Goal: Information Seeking & Learning: Learn about a topic

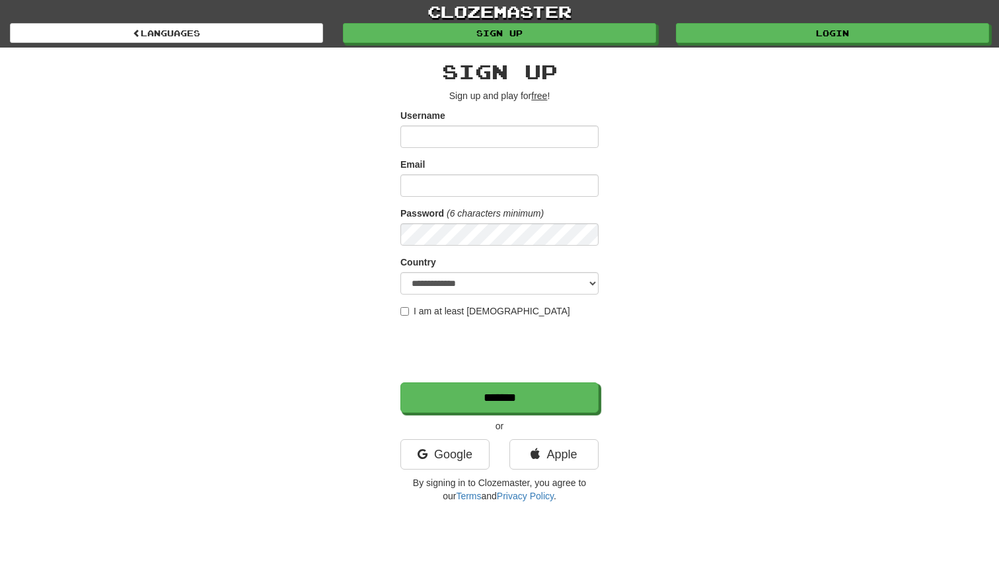
click at [334, 251] on div "**********" at bounding box center [499, 279] width 773 height 462
click at [438, 454] on link "Google" at bounding box center [444, 454] width 89 height 30
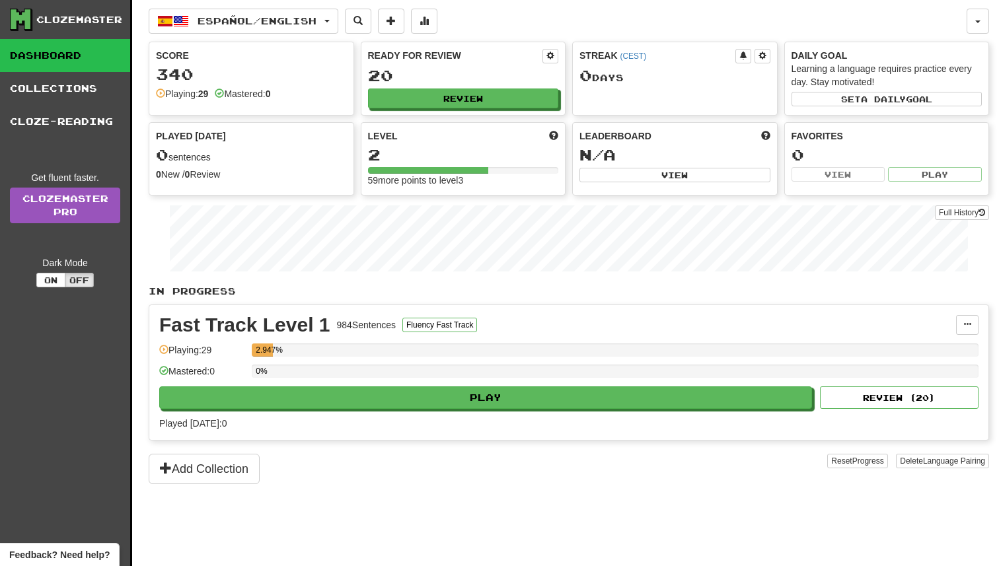
click at [59, 56] on link "Dashboard" at bounding box center [65, 55] width 130 height 33
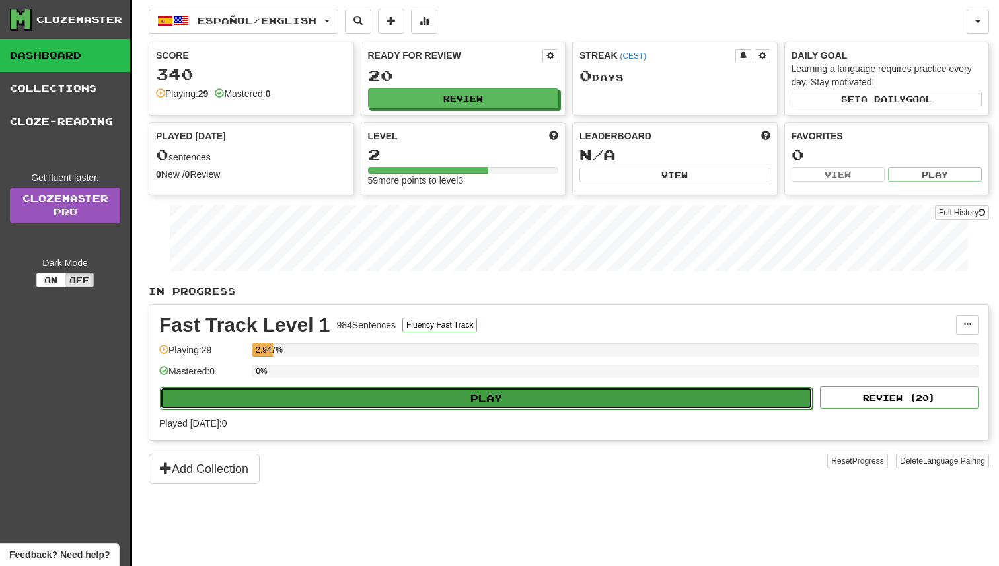
click at [438, 397] on button "Play" at bounding box center [486, 398] width 653 height 22
select select "**"
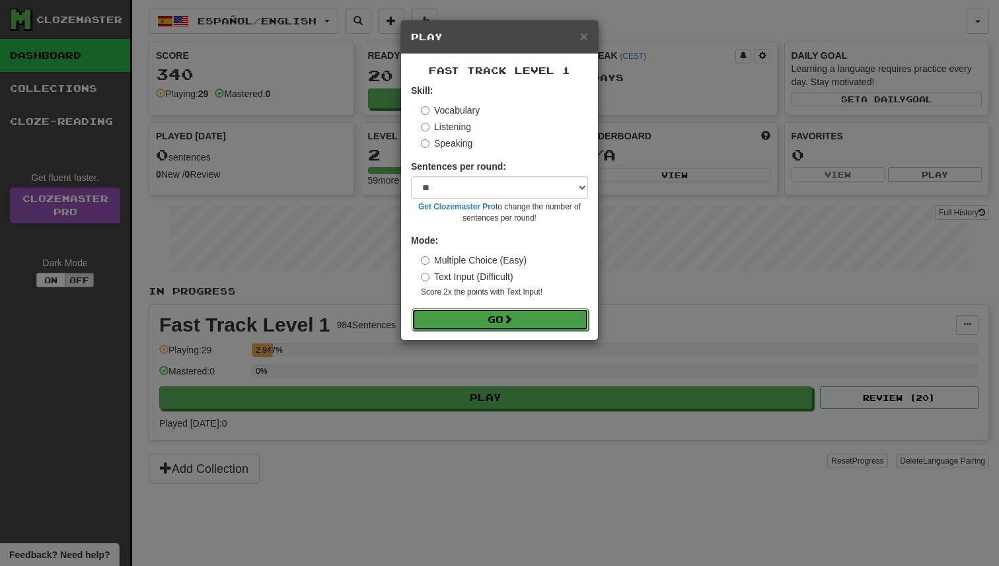
click at [496, 318] on button "Go" at bounding box center [500, 320] width 177 height 22
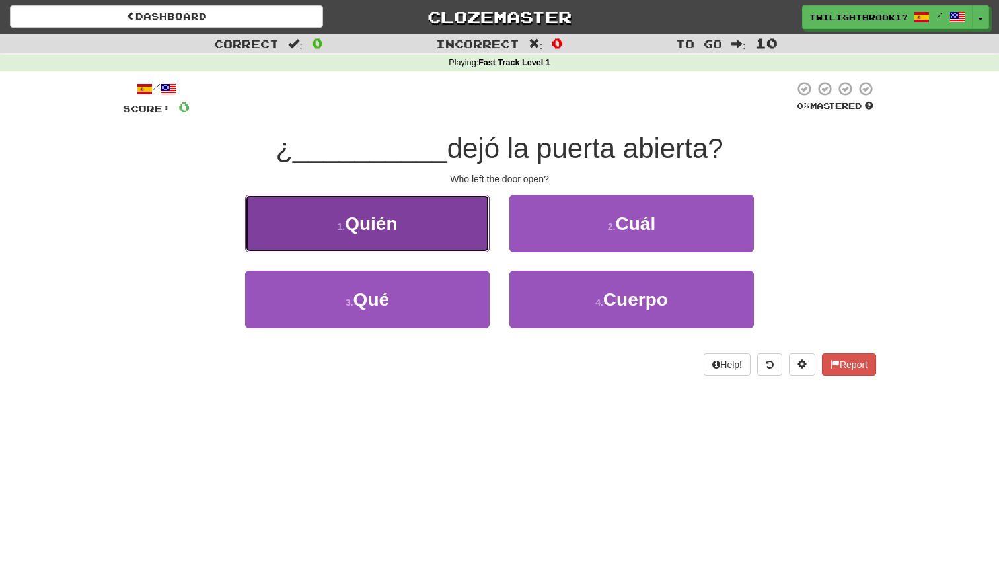
click at [435, 230] on button "1 . [GEOGRAPHIC_DATA]" at bounding box center [367, 223] width 244 height 57
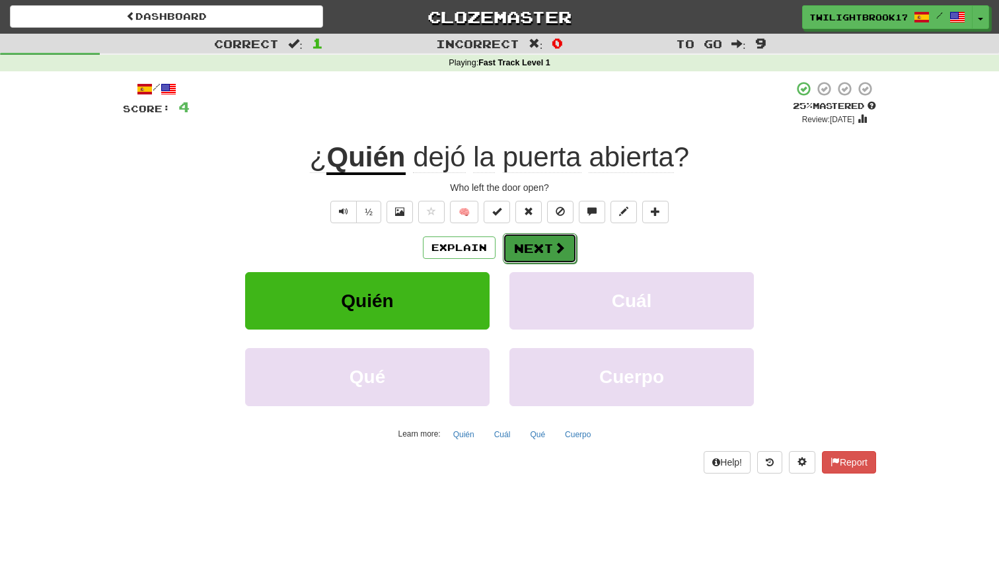
click at [554, 254] on span at bounding box center [560, 248] width 12 height 12
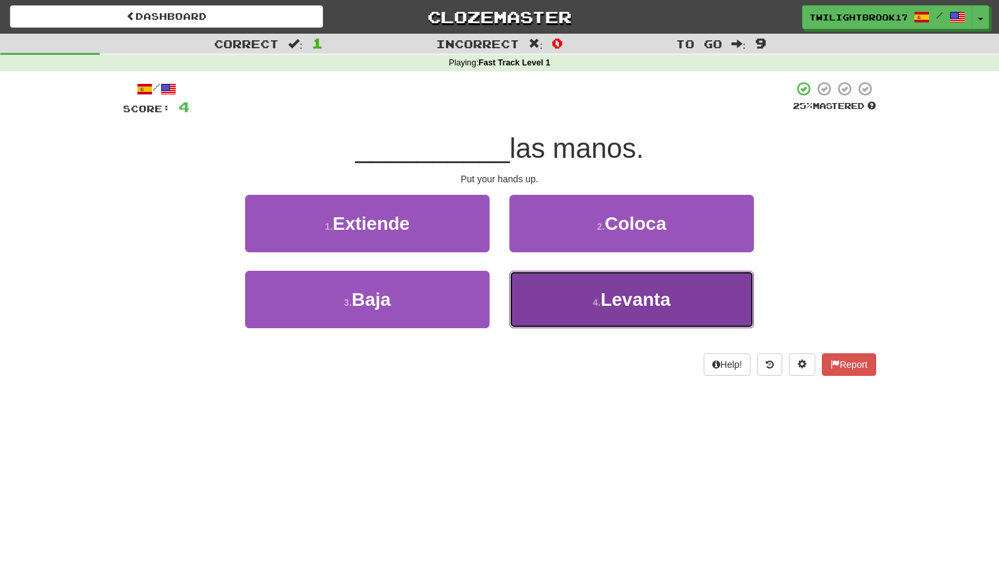
click at [619, 301] on span "Levanta" at bounding box center [636, 299] width 70 height 20
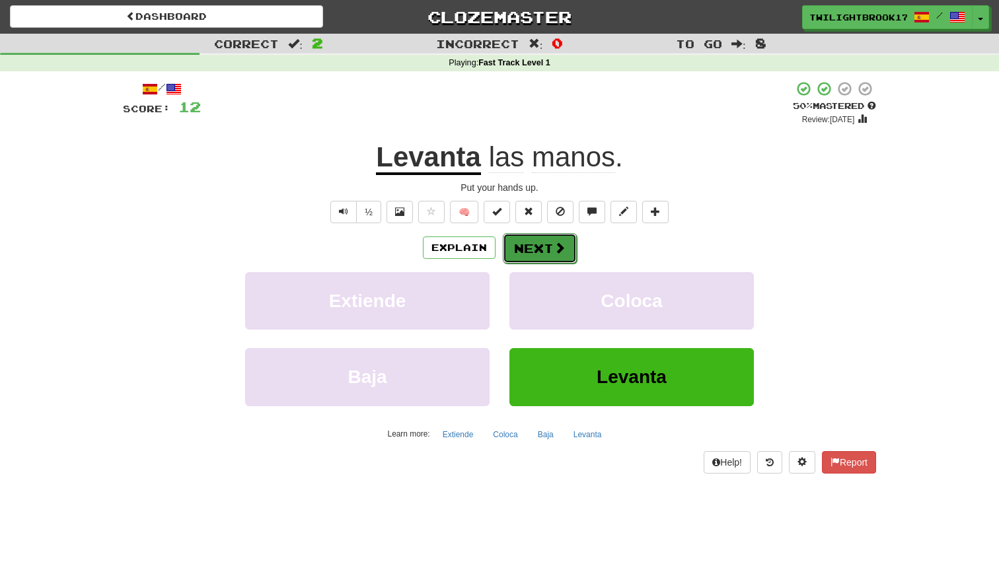
click at [552, 253] on button "Next" at bounding box center [540, 248] width 74 height 30
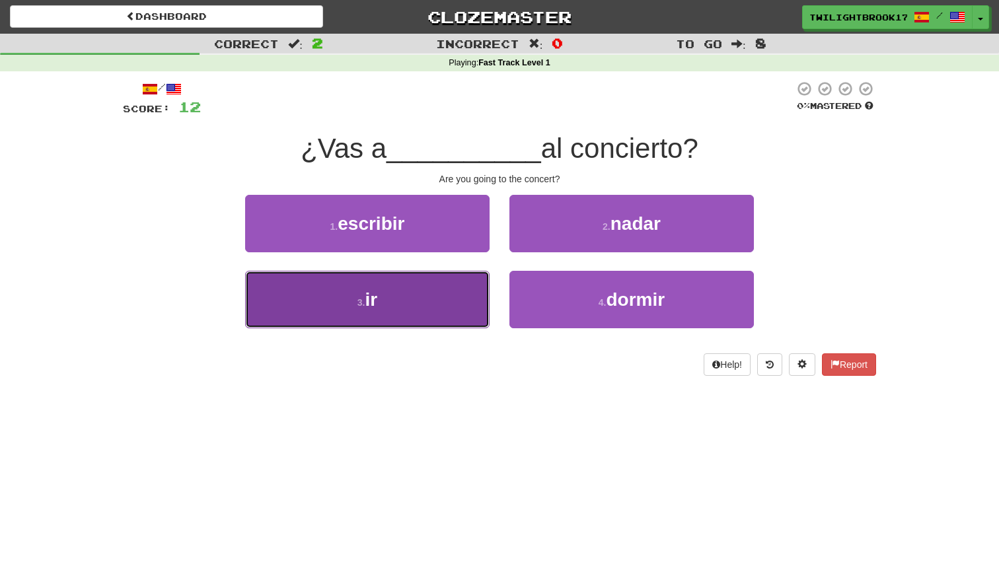
click at [437, 315] on button "3 . ir" at bounding box center [367, 299] width 244 height 57
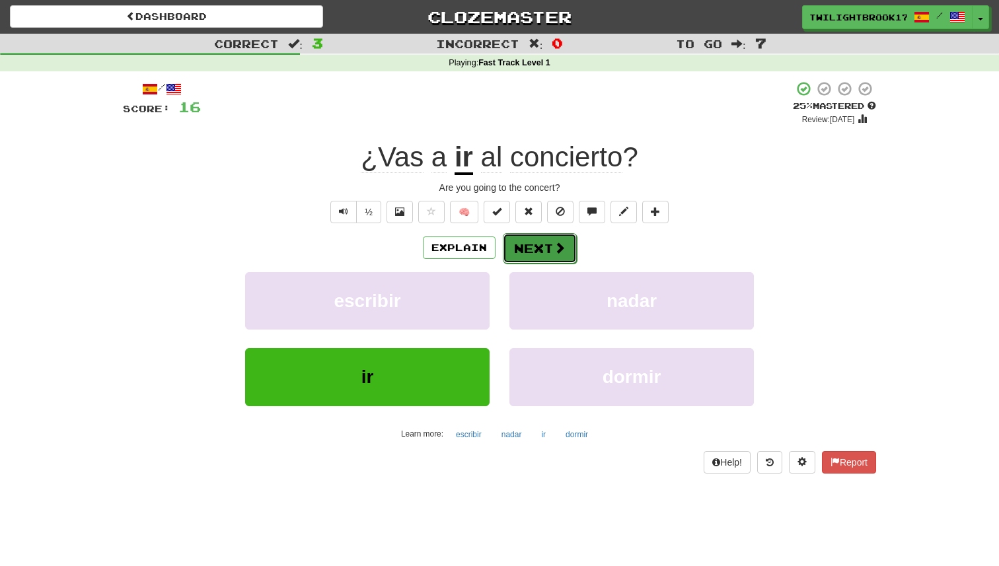
click at [544, 252] on button "Next" at bounding box center [540, 248] width 74 height 30
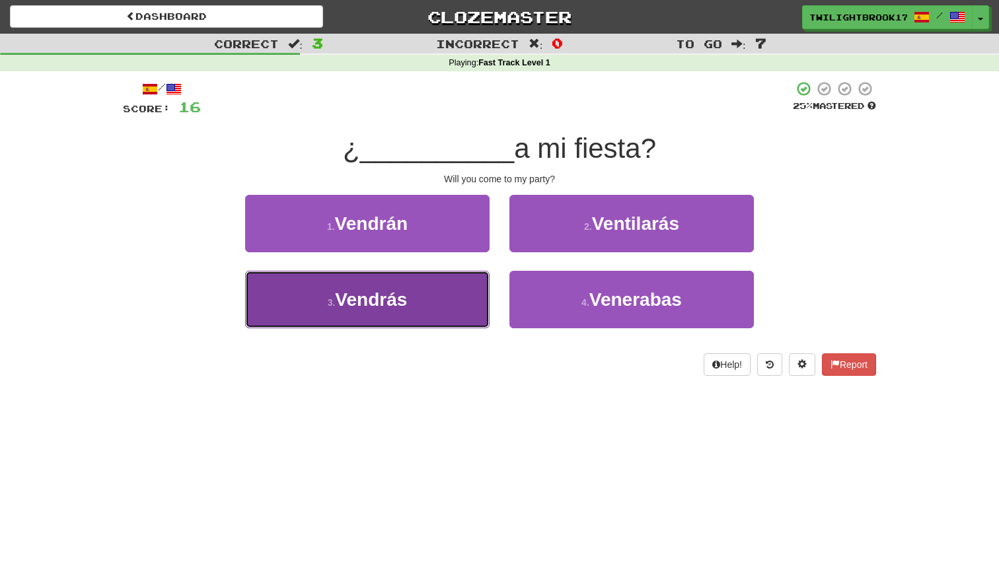
click at [410, 318] on button "3 . [GEOGRAPHIC_DATA]" at bounding box center [367, 299] width 244 height 57
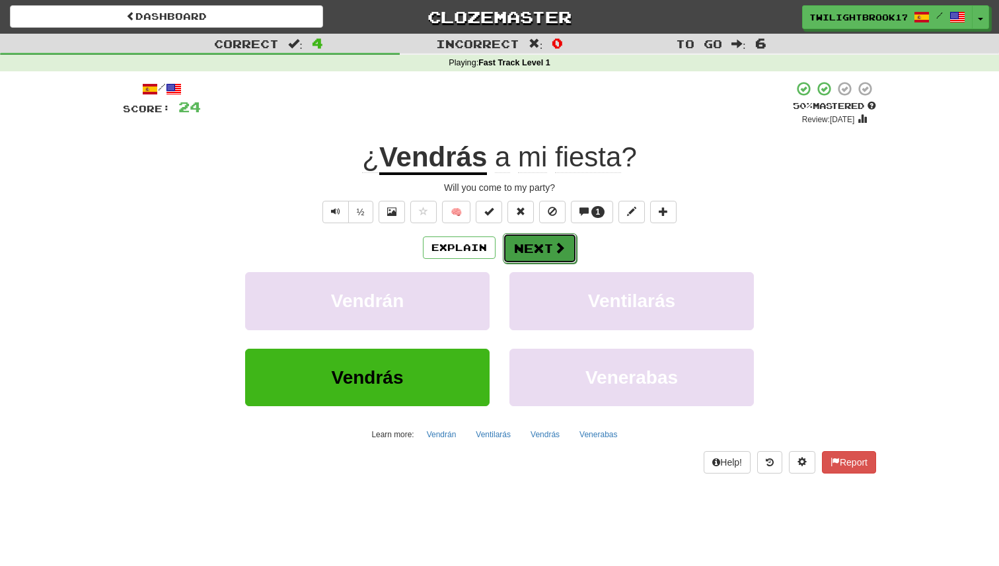
click at [537, 246] on button "Next" at bounding box center [540, 248] width 74 height 30
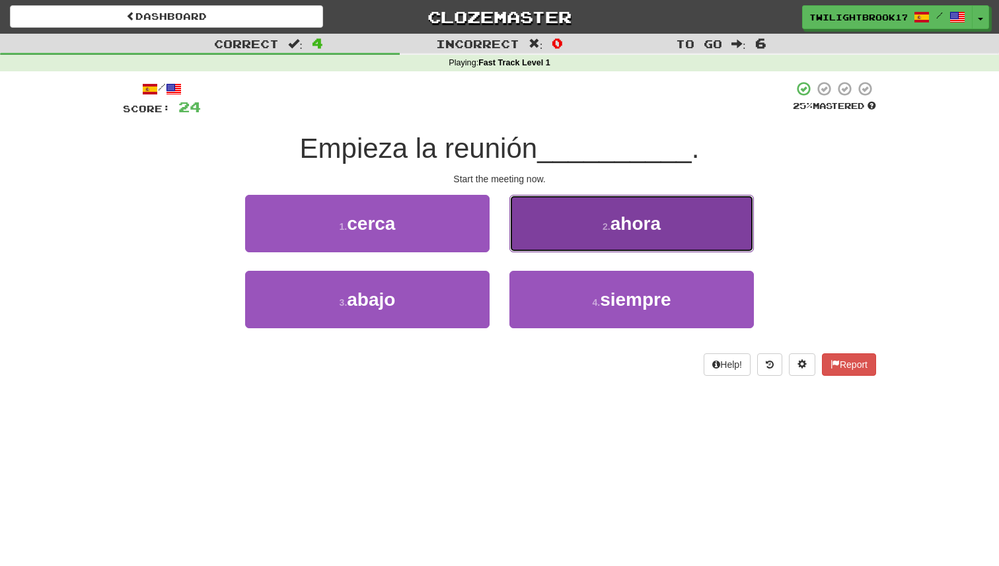
click at [593, 242] on button "2 . ahora" at bounding box center [631, 223] width 244 height 57
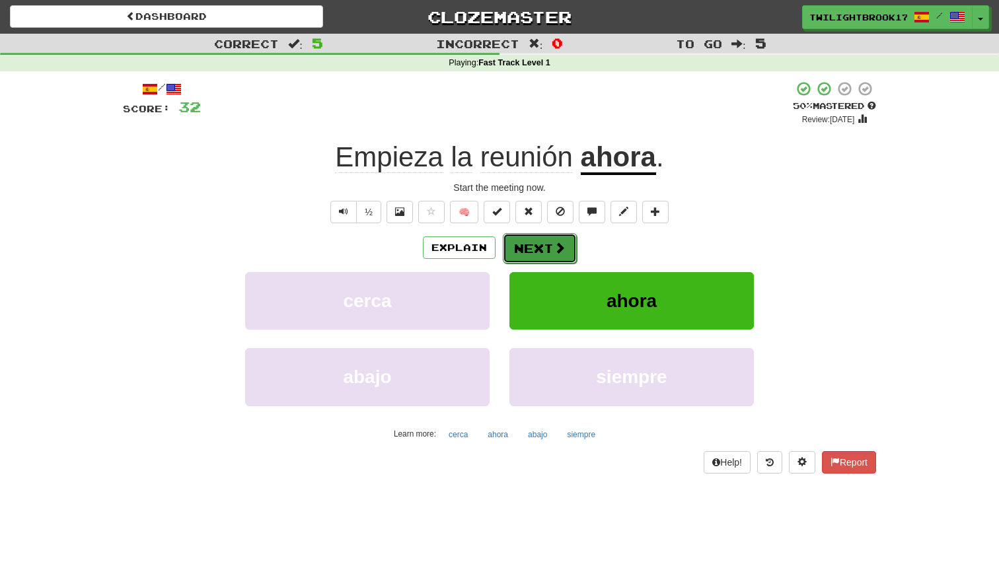
click at [539, 251] on button "Next" at bounding box center [540, 248] width 74 height 30
